Goal: Navigation & Orientation: Find specific page/section

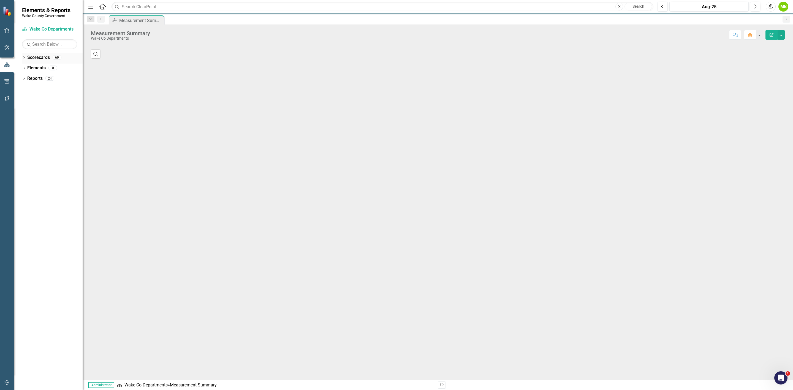
click at [28, 59] on link "Scorecards" at bounding box center [38, 57] width 23 height 6
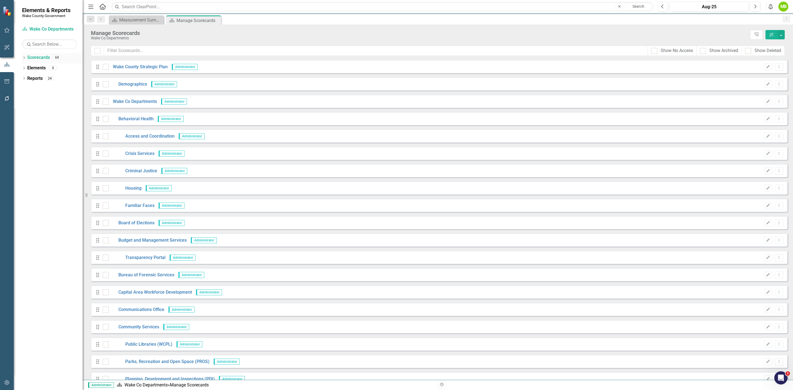
click at [23, 58] on icon "Dropdown" at bounding box center [24, 58] width 4 height 3
click at [26, 78] on icon "Dropdown" at bounding box center [27, 78] width 4 height 3
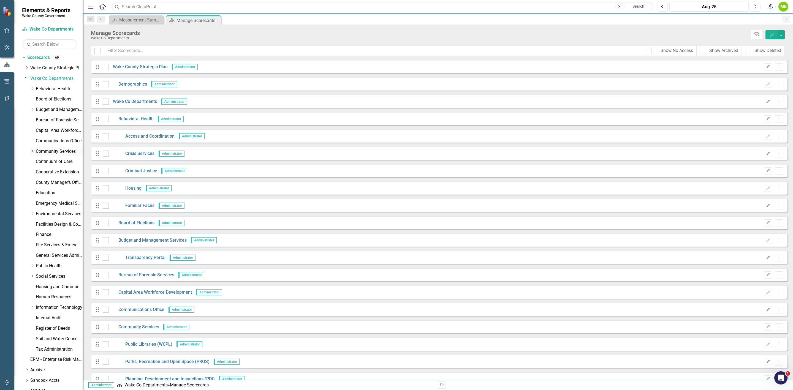
click at [33, 150] on icon "Dropdown" at bounding box center [32, 150] width 4 height 3
click at [55, 184] on link "Planning, Development and Inspections (PDI)" at bounding box center [61, 182] width 41 height 6
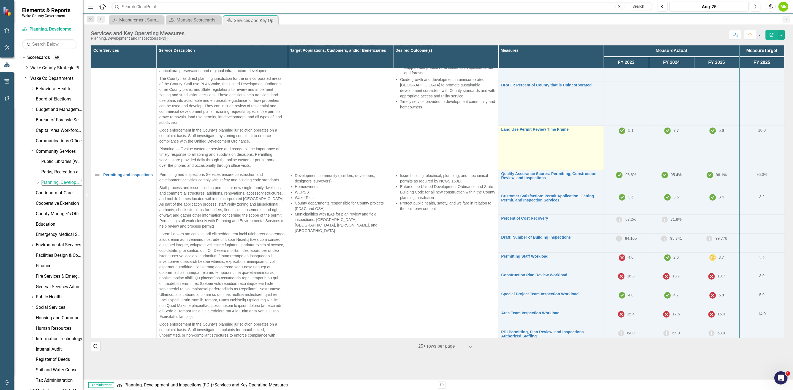
scroll to position [72, 0]
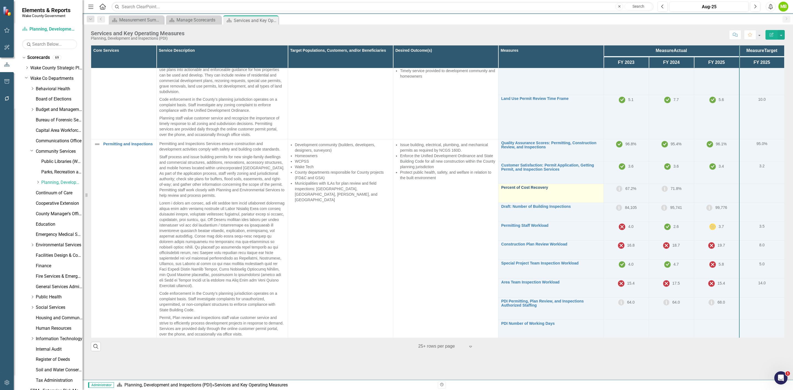
click at [530, 186] on link "Percent of Cost Recovery" at bounding box center [550, 188] width 99 height 4
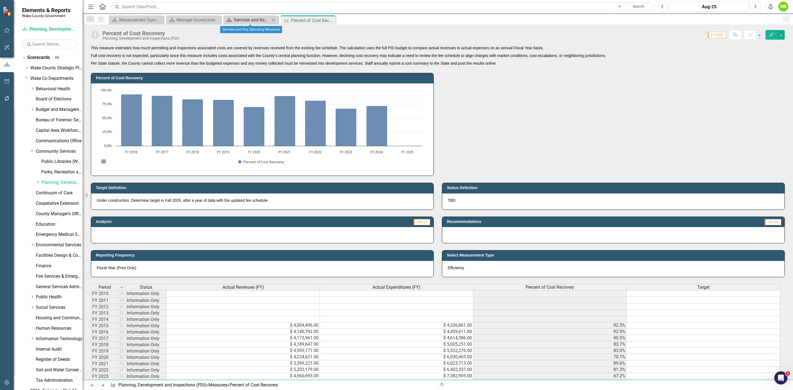
click at [244, 18] on div "Services and Key Operating Measures" at bounding box center [252, 20] width 36 height 7
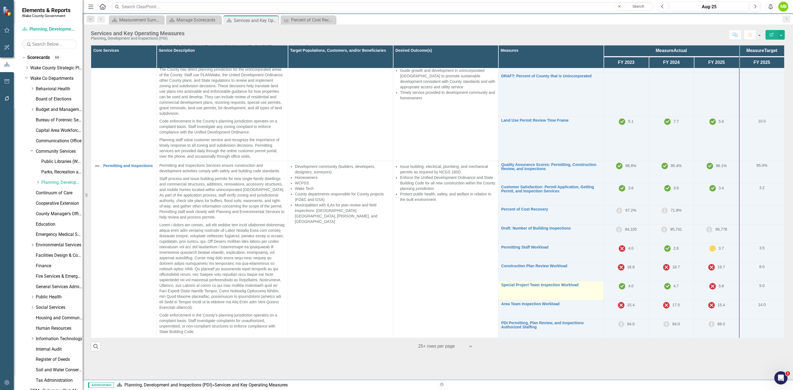
scroll to position [72, 0]
